Goal: Navigation & Orientation: Find specific page/section

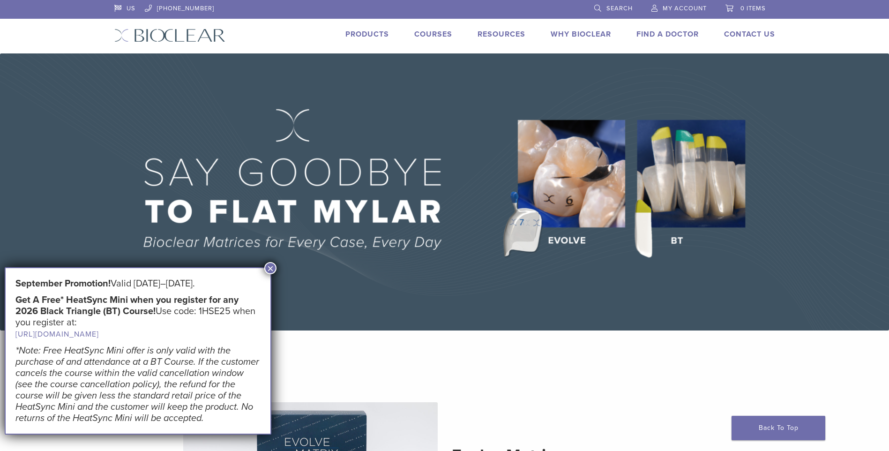
click at [266, 264] on button "×" at bounding box center [270, 268] width 12 height 12
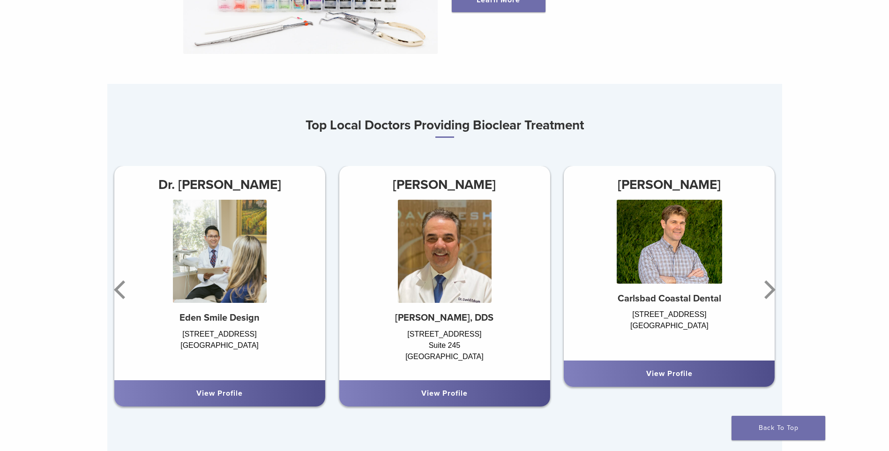
scroll to position [515, 0]
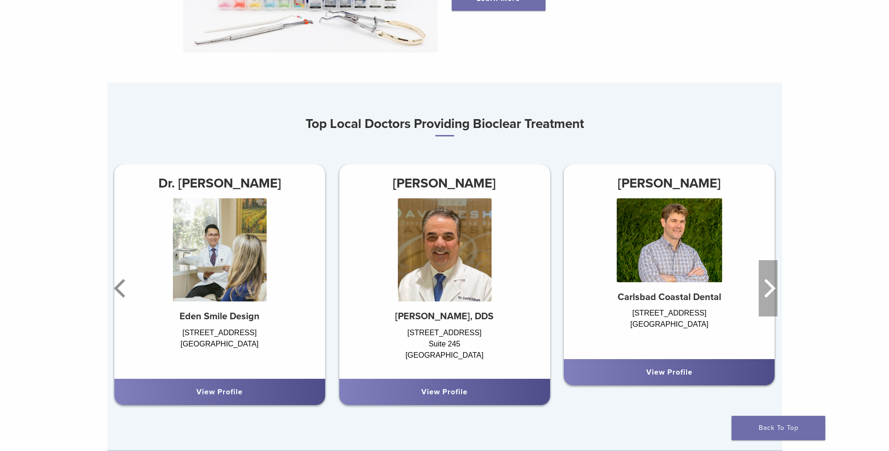
click at [771, 289] on icon "Next" at bounding box center [769, 288] width 11 height 19
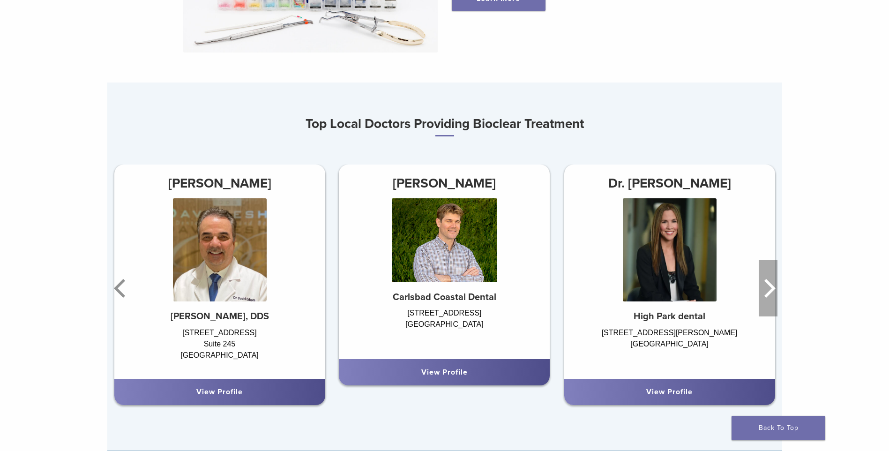
click at [771, 289] on icon "Next" at bounding box center [769, 288] width 11 height 19
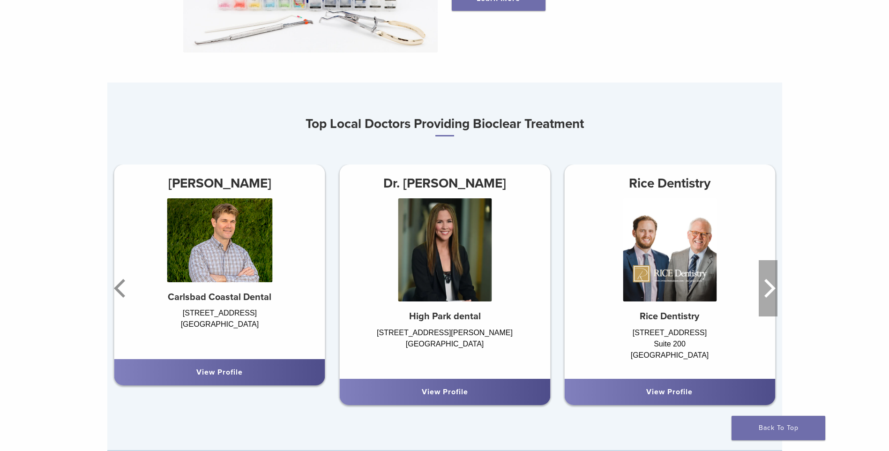
click at [772, 289] on icon "Next" at bounding box center [769, 288] width 11 height 19
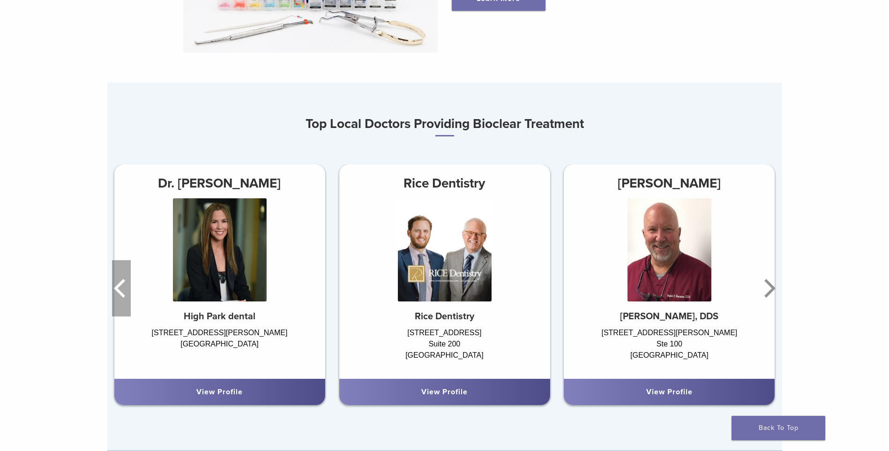
click at [117, 289] on icon "Previous" at bounding box center [119, 288] width 11 height 19
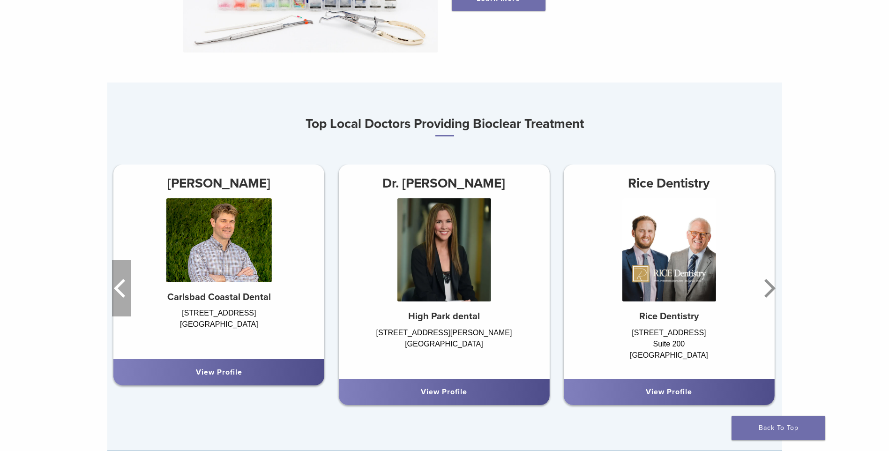
click at [117, 289] on icon "Previous" at bounding box center [119, 288] width 11 height 19
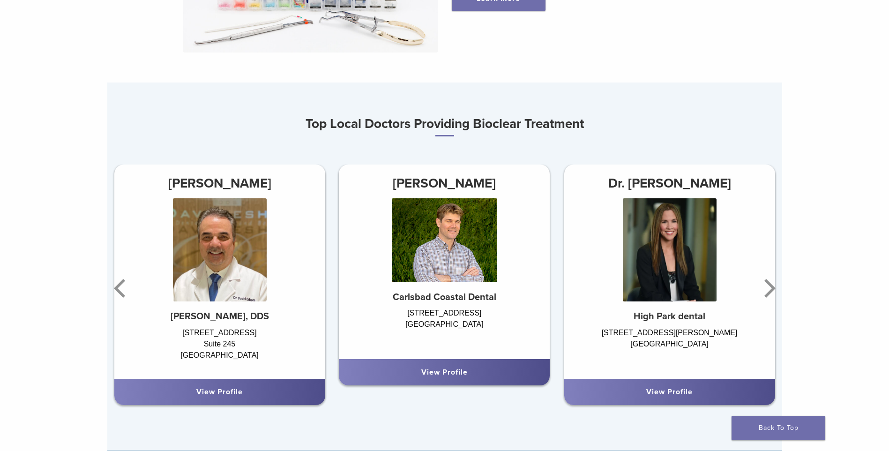
click at [219, 397] on div "View Profile" at bounding box center [220, 391] width 196 height 11
click at [219, 396] on link "View Profile" at bounding box center [219, 391] width 46 height 9
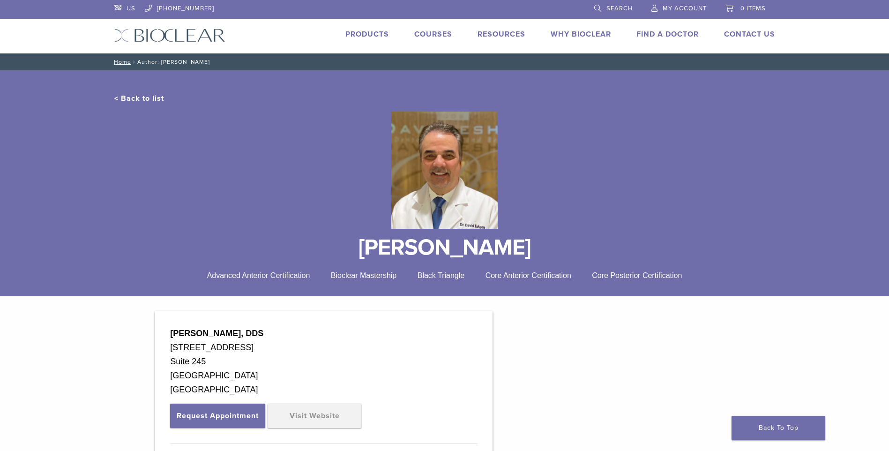
click at [367, 38] on link "Products" at bounding box center [367, 34] width 44 height 9
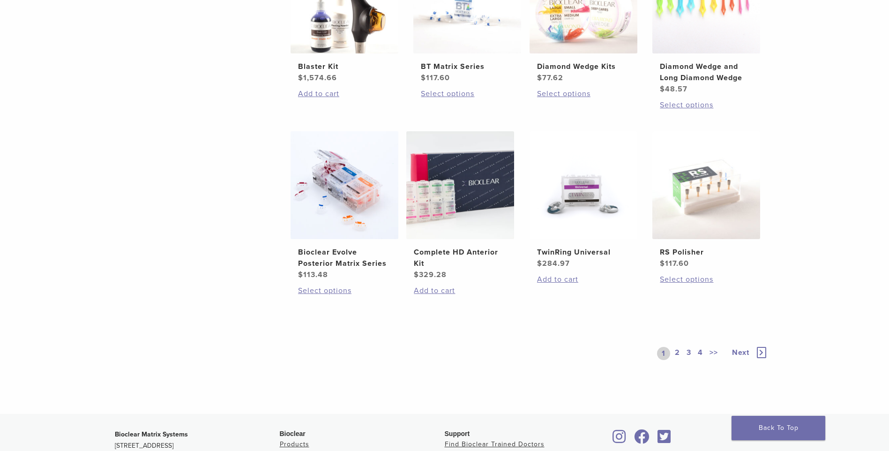
scroll to position [609, 0]
